Goal: Find specific page/section: Find specific page/section

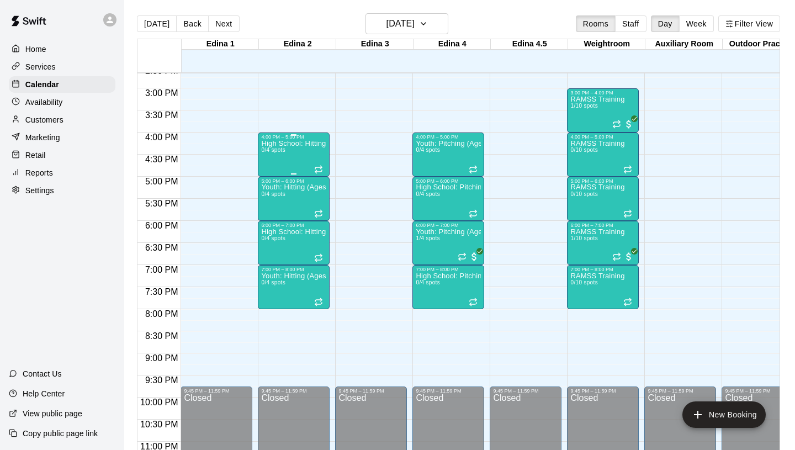
scroll to position [648, 0]
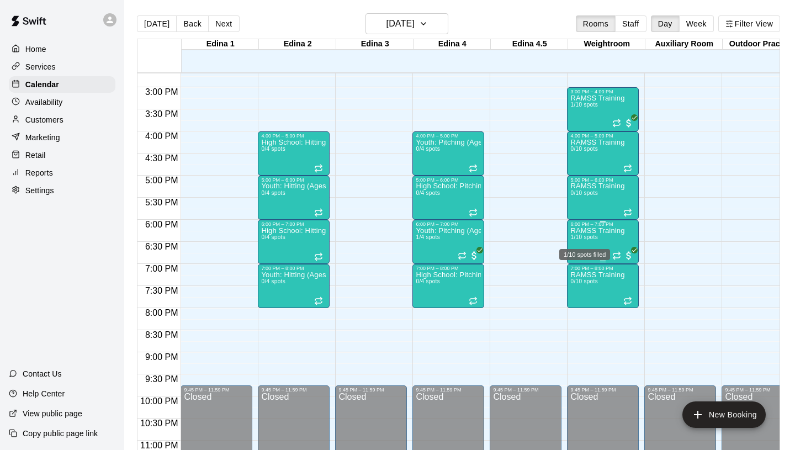
click at [591, 235] on span "1/10 spots" at bounding box center [583, 237] width 27 height 6
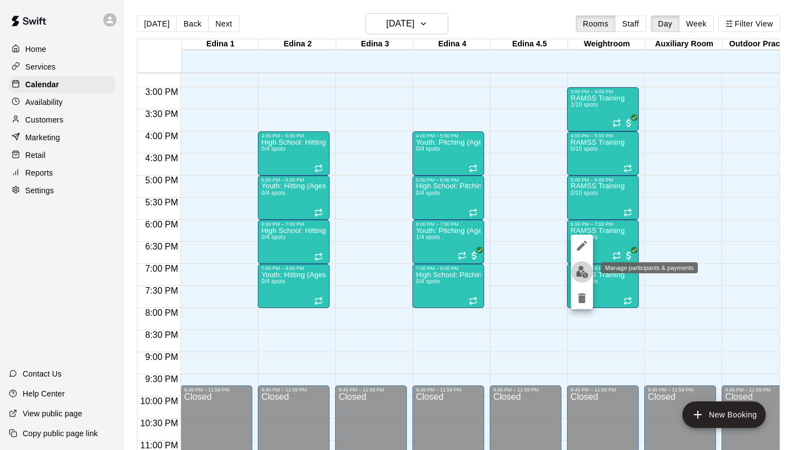
click at [581, 272] on img "edit" at bounding box center [582, 271] width 13 height 13
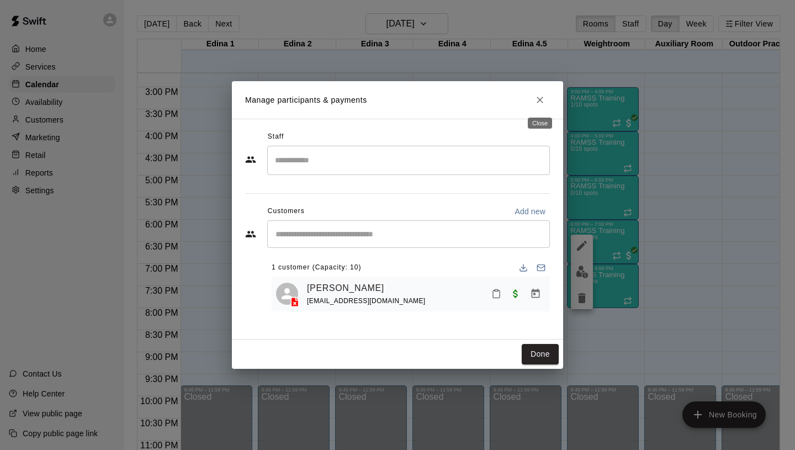
click at [543, 102] on icon "Close" at bounding box center [539, 100] width 7 height 7
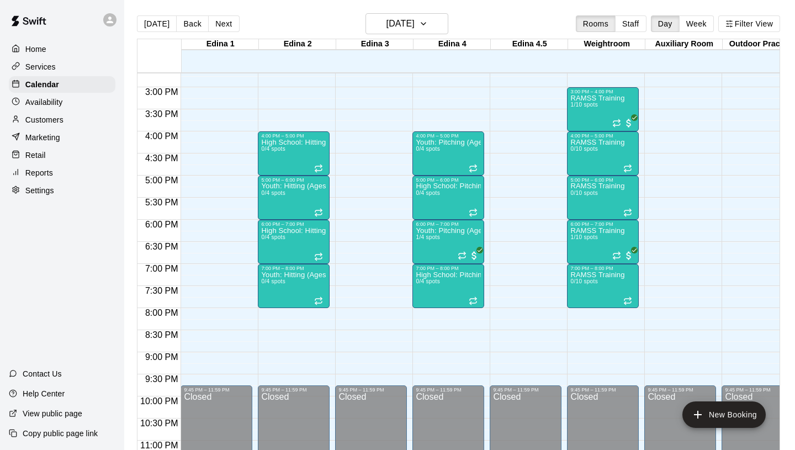
click at [594, 118] on div "RAMSS Training 1/10 spots" at bounding box center [597, 319] width 54 height 450
click at [582, 129] on img "edit" at bounding box center [582, 132] width 13 height 13
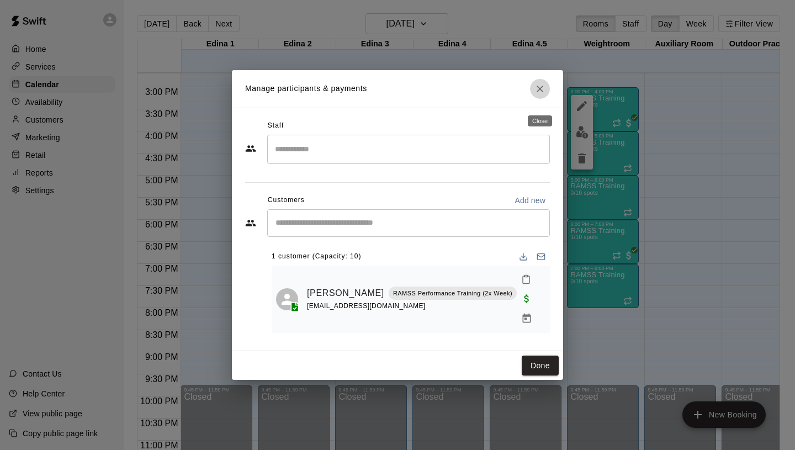
click at [542, 94] on icon "Close" at bounding box center [539, 88] width 11 height 11
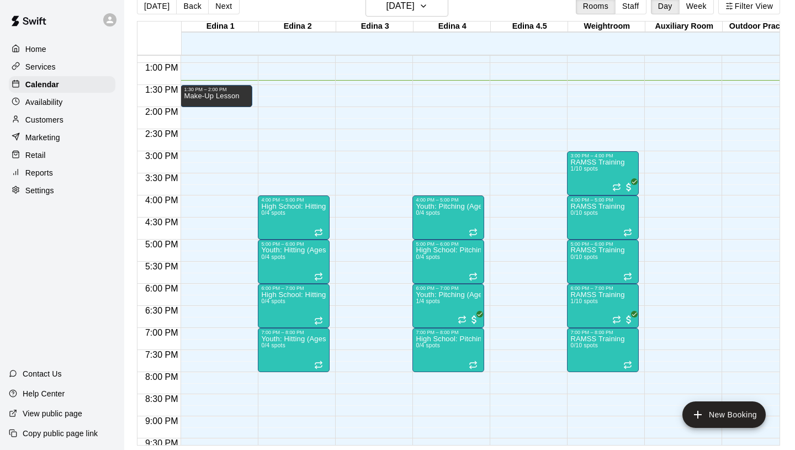
scroll to position [561, 0]
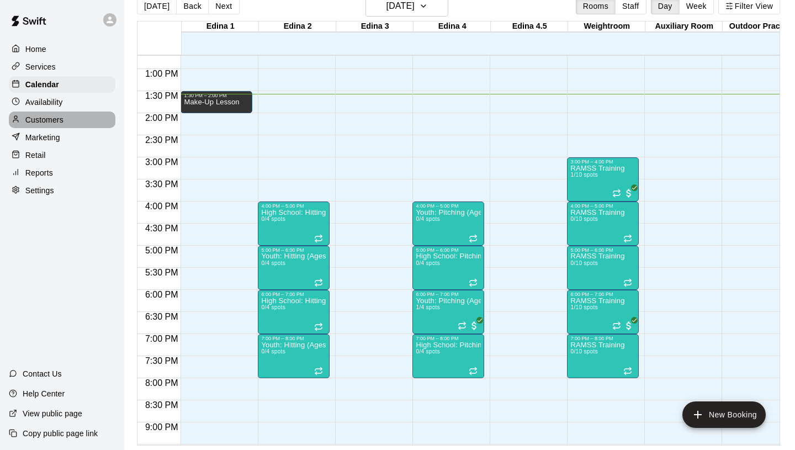
click at [65, 117] on div "Customers" at bounding box center [62, 119] width 107 height 17
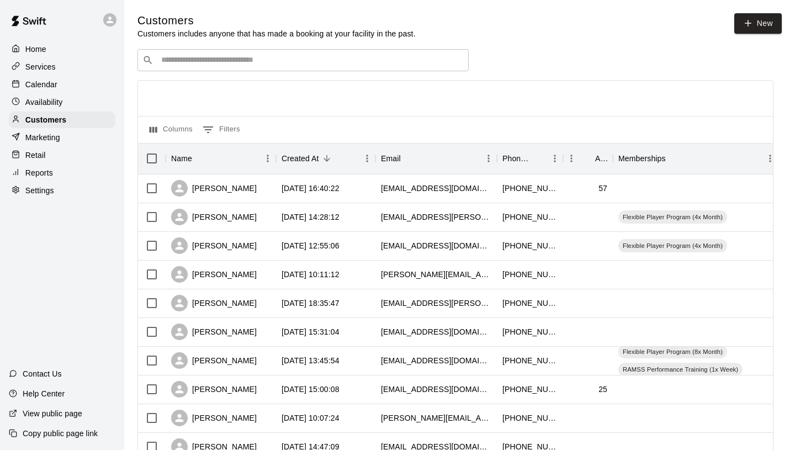
click at [332, 56] on input "Search customers by name or email" at bounding box center [311, 60] width 306 height 11
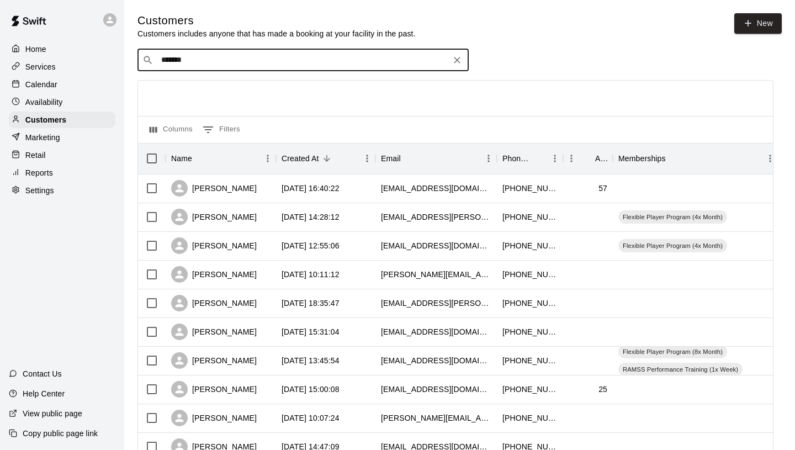
type input "********"
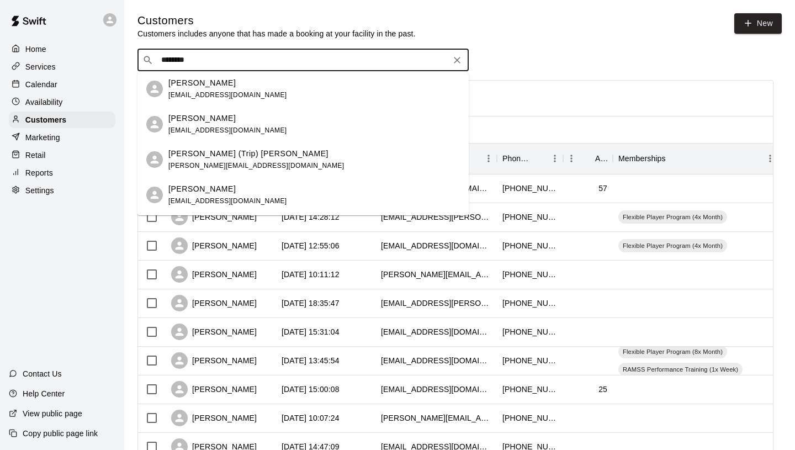
click at [453, 58] on icon "Clear" at bounding box center [456, 60] width 11 height 11
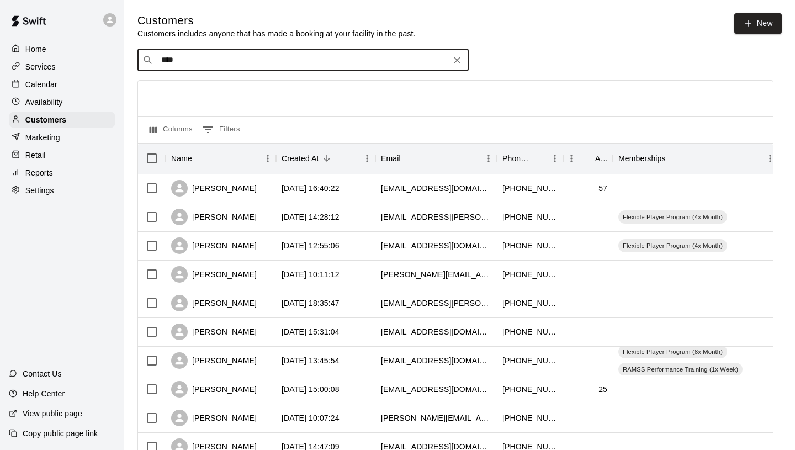
type input "*****"
click at [454, 60] on icon "Clear" at bounding box center [456, 60] width 11 height 11
click at [454, 61] on input "Search customers by name or email" at bounding box center [311, 60] width 306 height 11
type input "*"
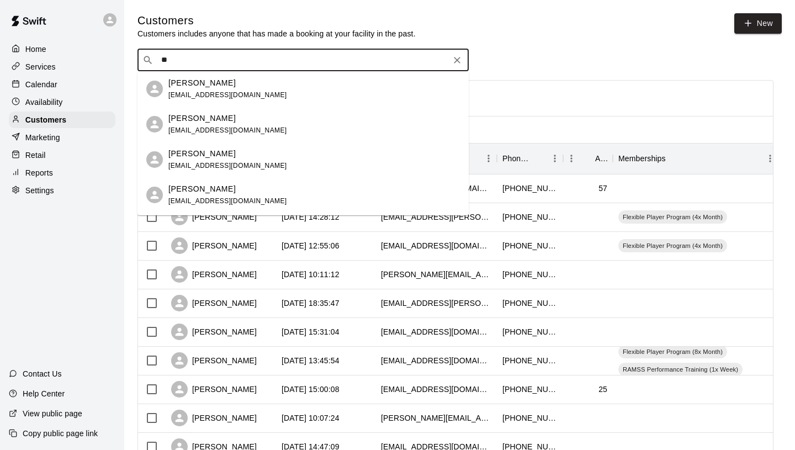
type input "*"
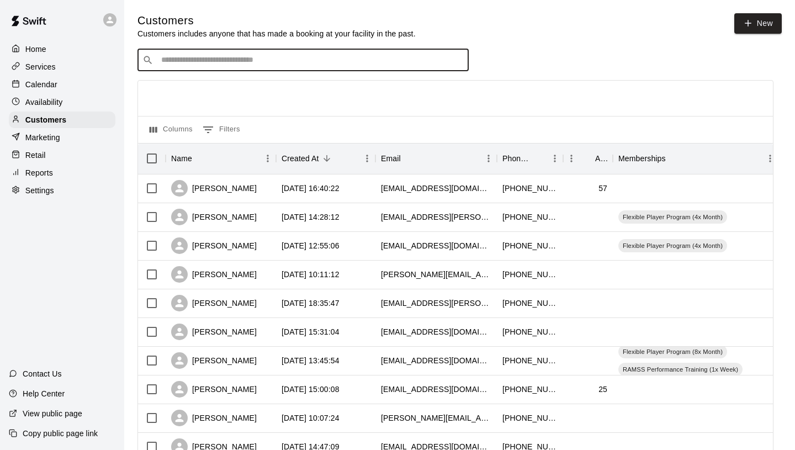
click at [363, 64] on input "Search customers by name or email" at bounding box center [311, 60] width 306 height 11
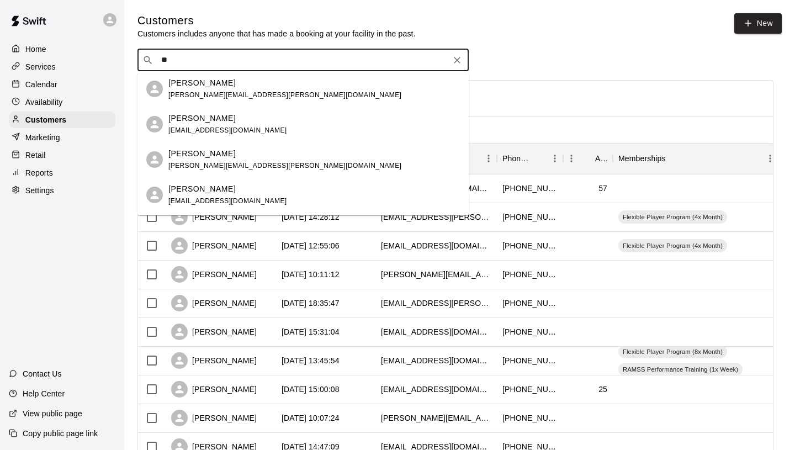
type input "*"
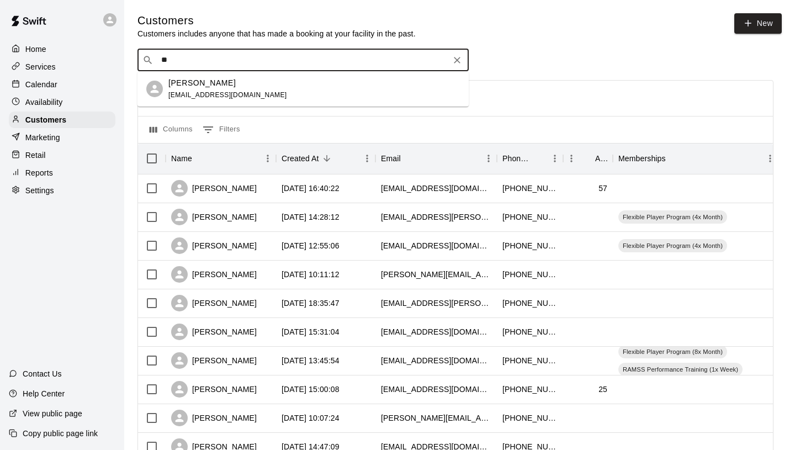
type input "*"
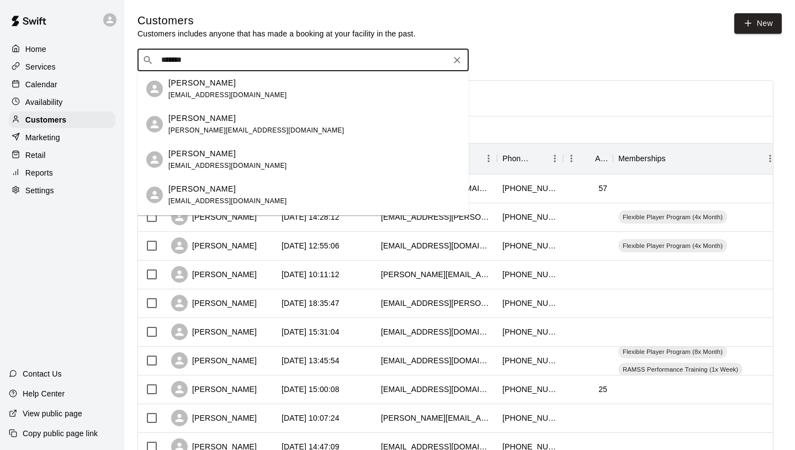
type input "********"
click at [457, 59] on icon "Clear" at bounding box center [456, 60] width 11 height 11
